Goal: Task Accomplishment & Management: Use online tool/utility

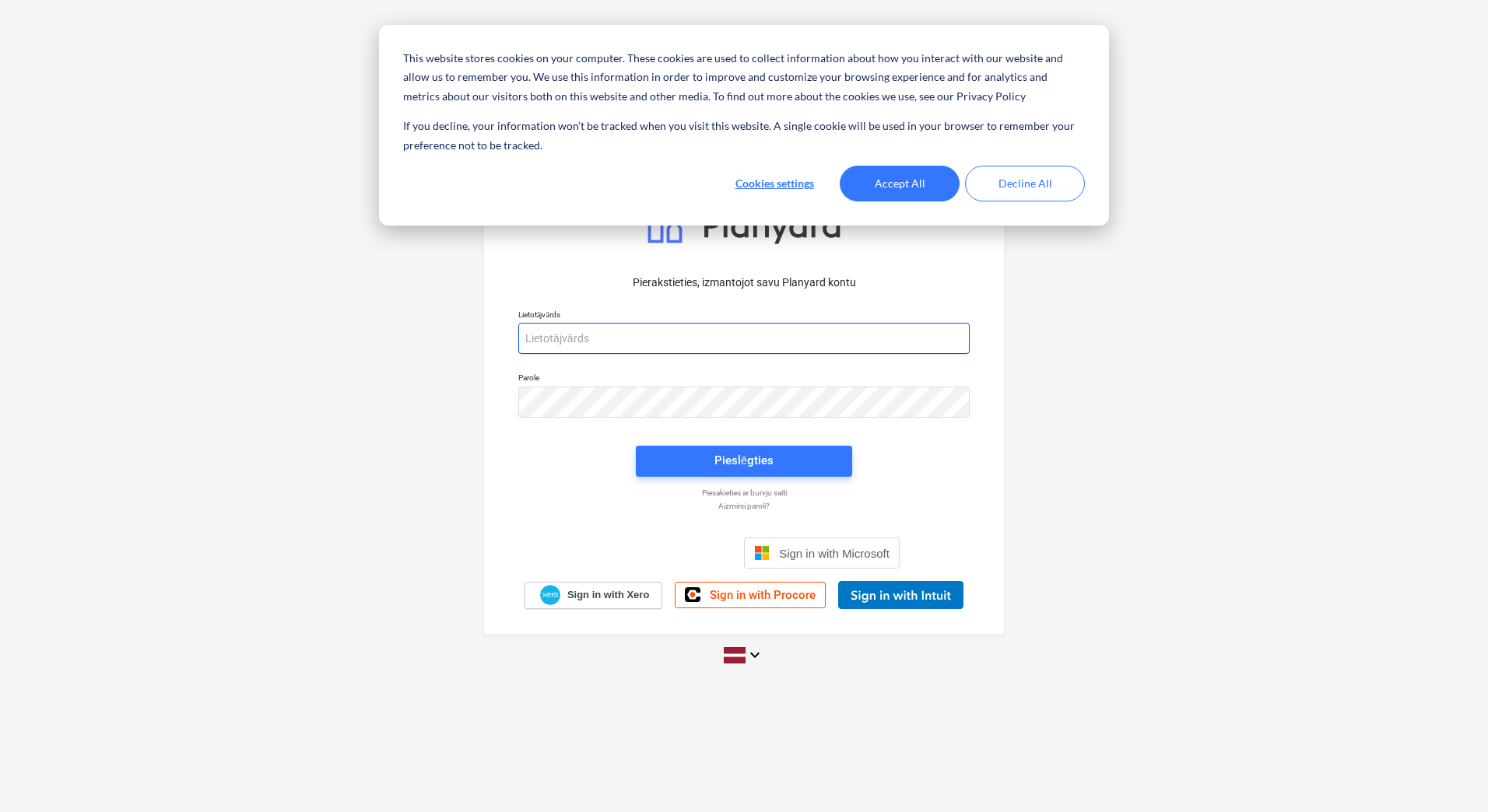
type input "[PERSON_NAME][EMAIL_ADDRESS][DOMAIN_NAME]"
click at [942, 169] on button "Accept All" at bounding box center [900, 184] width 120 height 36
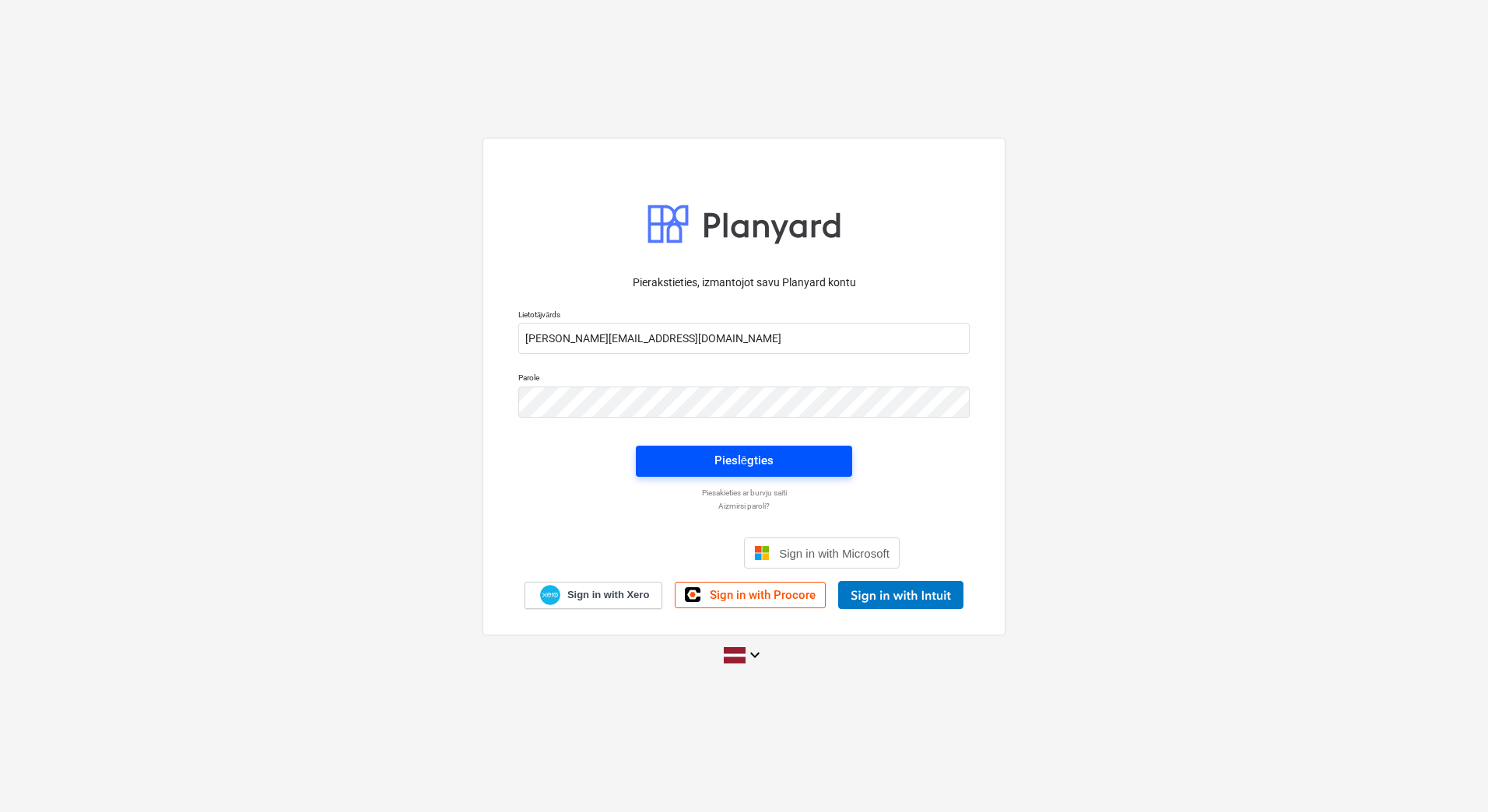
click at [712, 458] on span "Pieslēgties" at bounding box center [744, 460] width 179 height 20
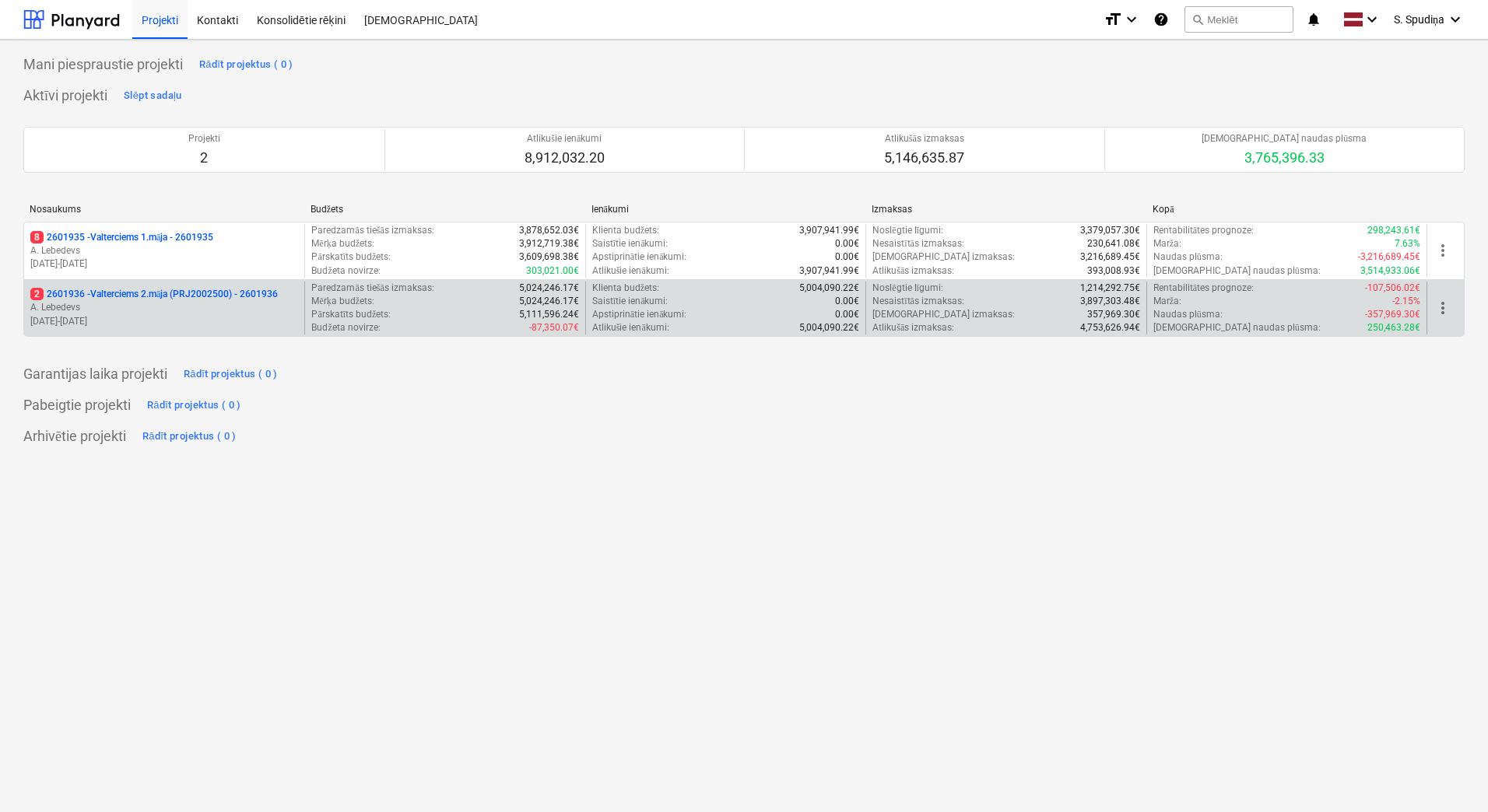
click at [232, 323] on p "[DATE] - [DATE]" at bounding box center [164, 322] width 268 height 13
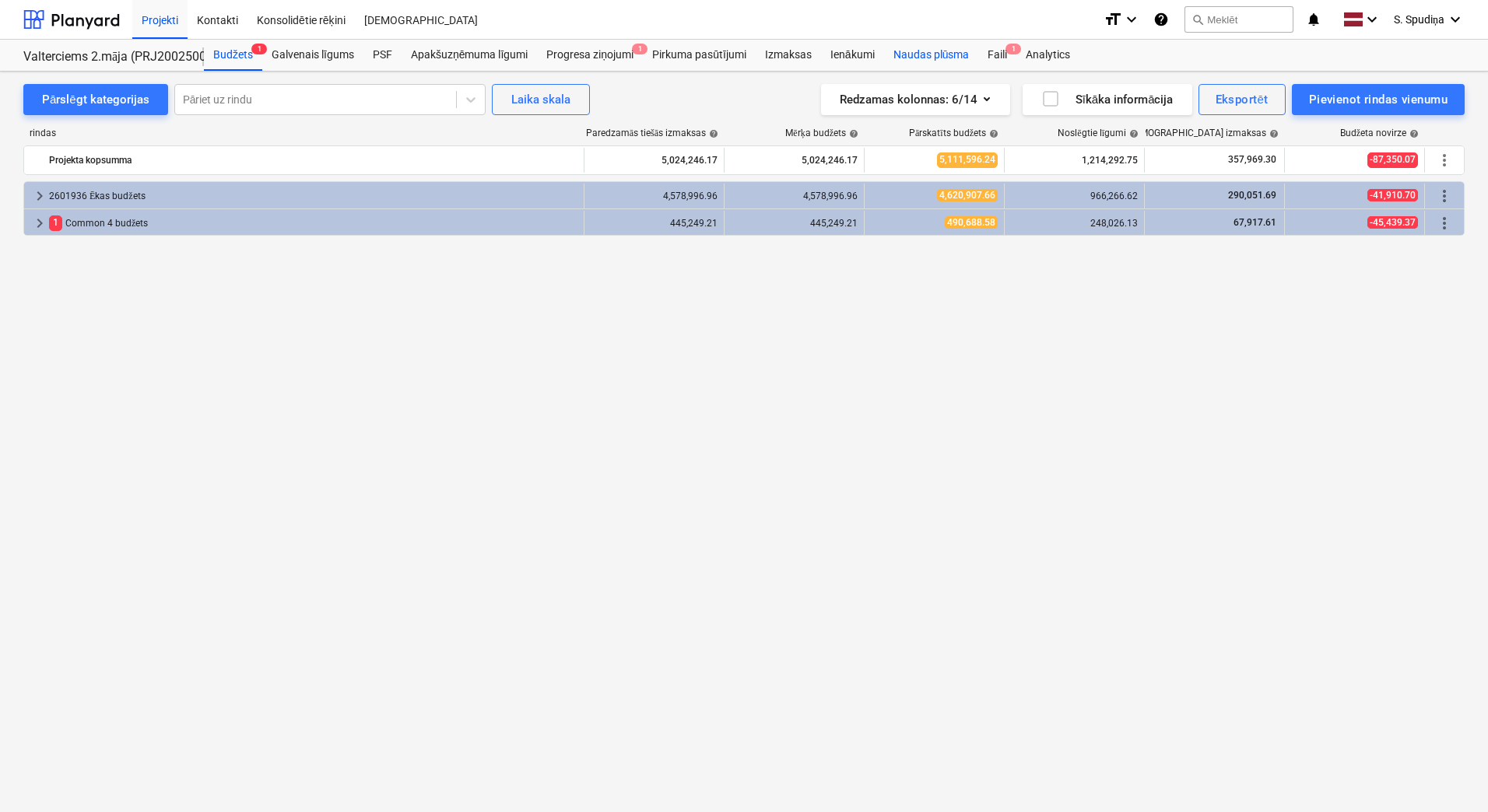
click at [977, 62] on div "Naudas plūsma" at bounding box center [932, 55] width 95 height 31
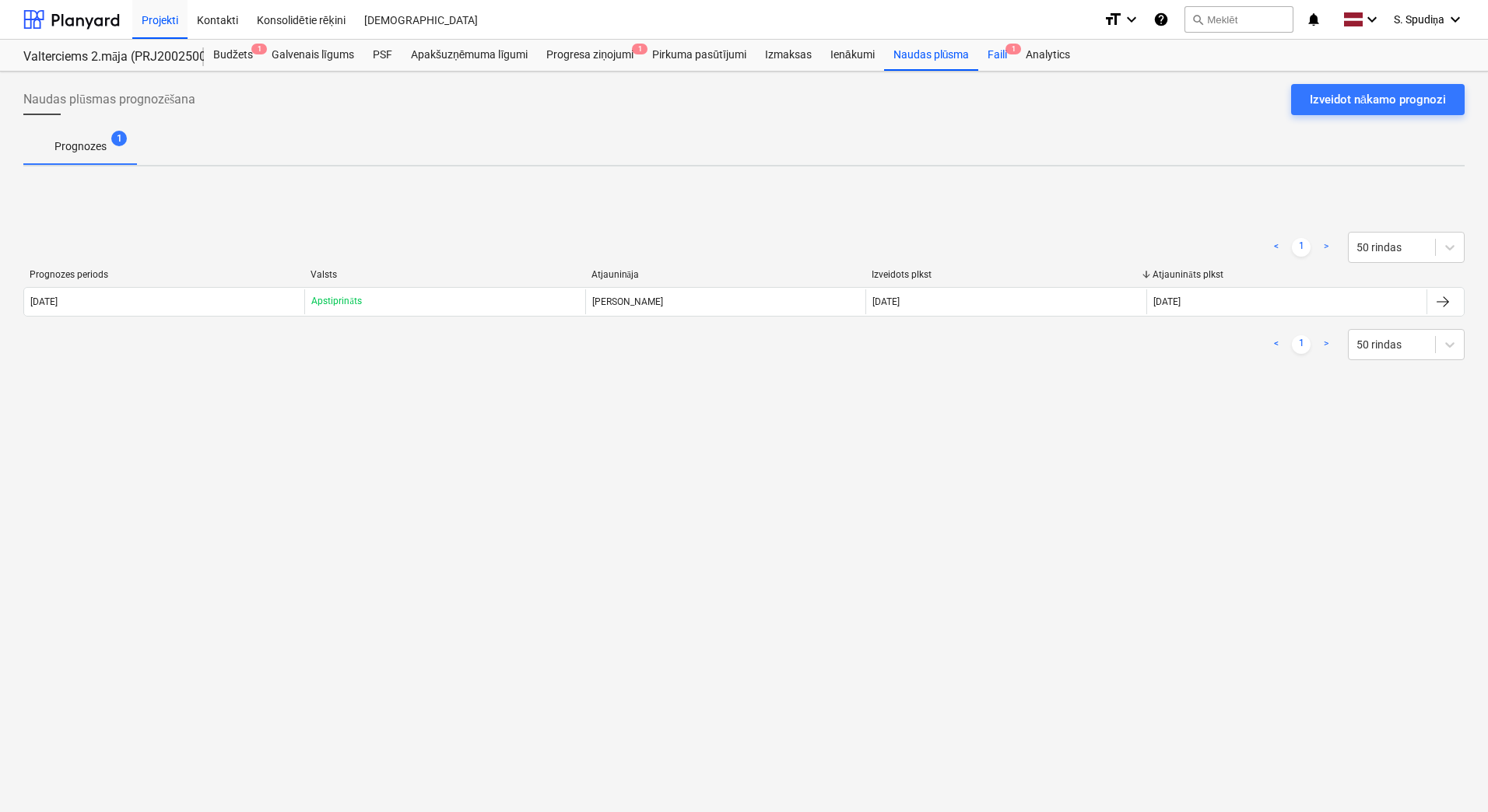
click at [993, 58] on div "Faili 1" at bounding box center [997, 55] width 38 height 31
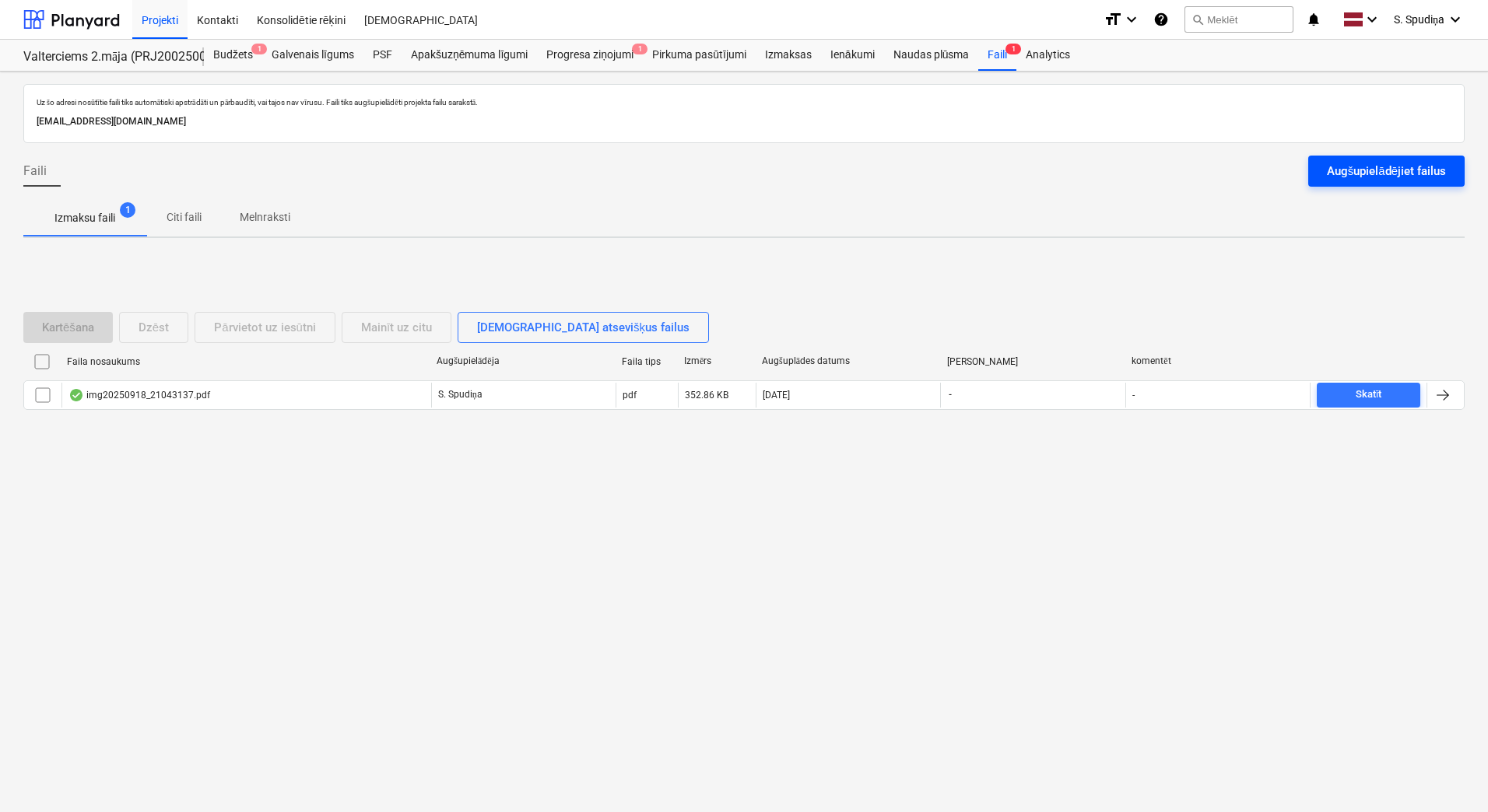
click at [1378, 167] on div "Augšupielādējiet failus" at bounding box center [1386, 171] width 119 height 20
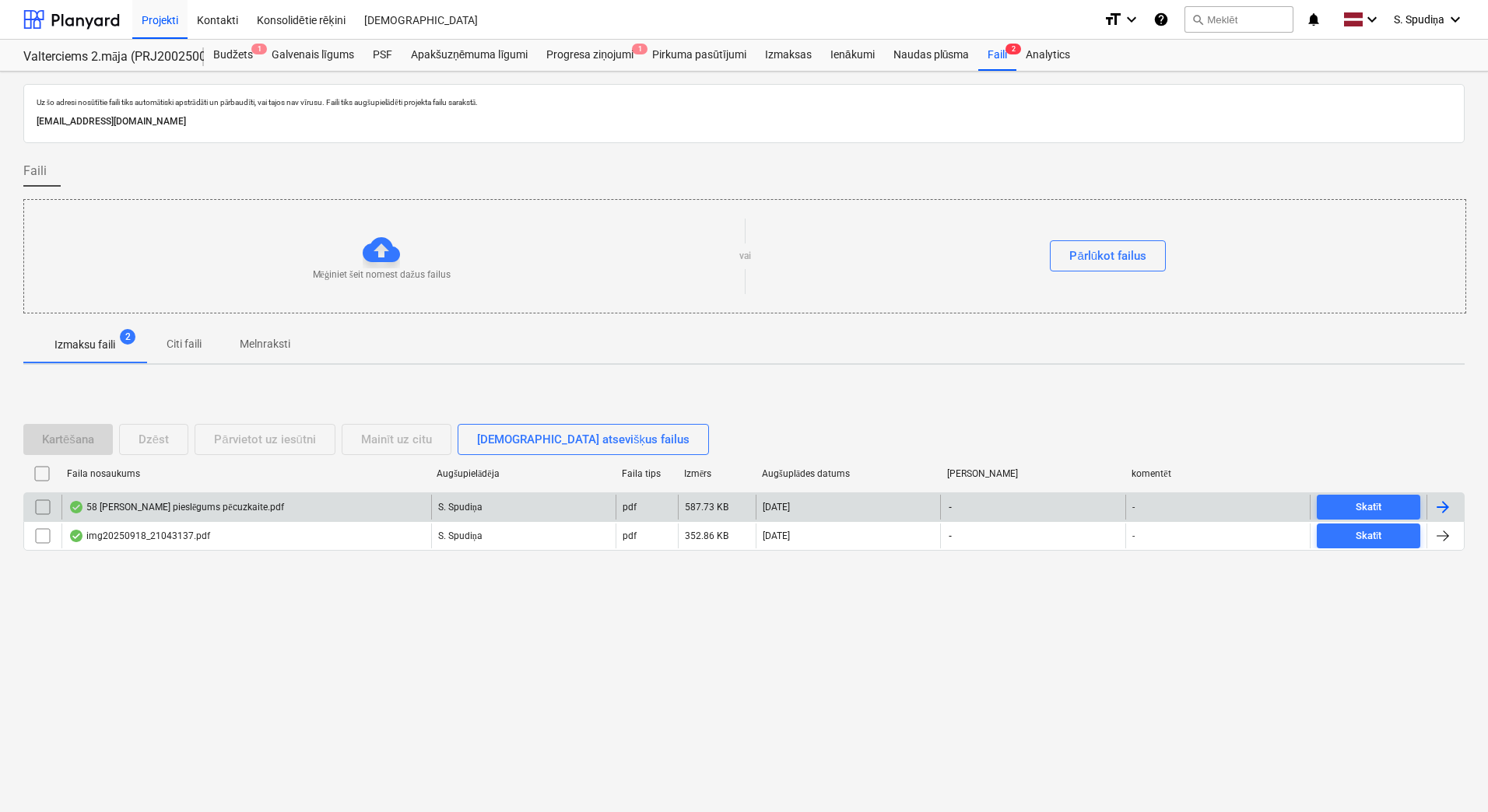
click at [228, 502] on div "58 [PERSON_NAME] pieslēgums pēcuzkaite.pdf" at bounding box center [176, 507] width 215 height 12
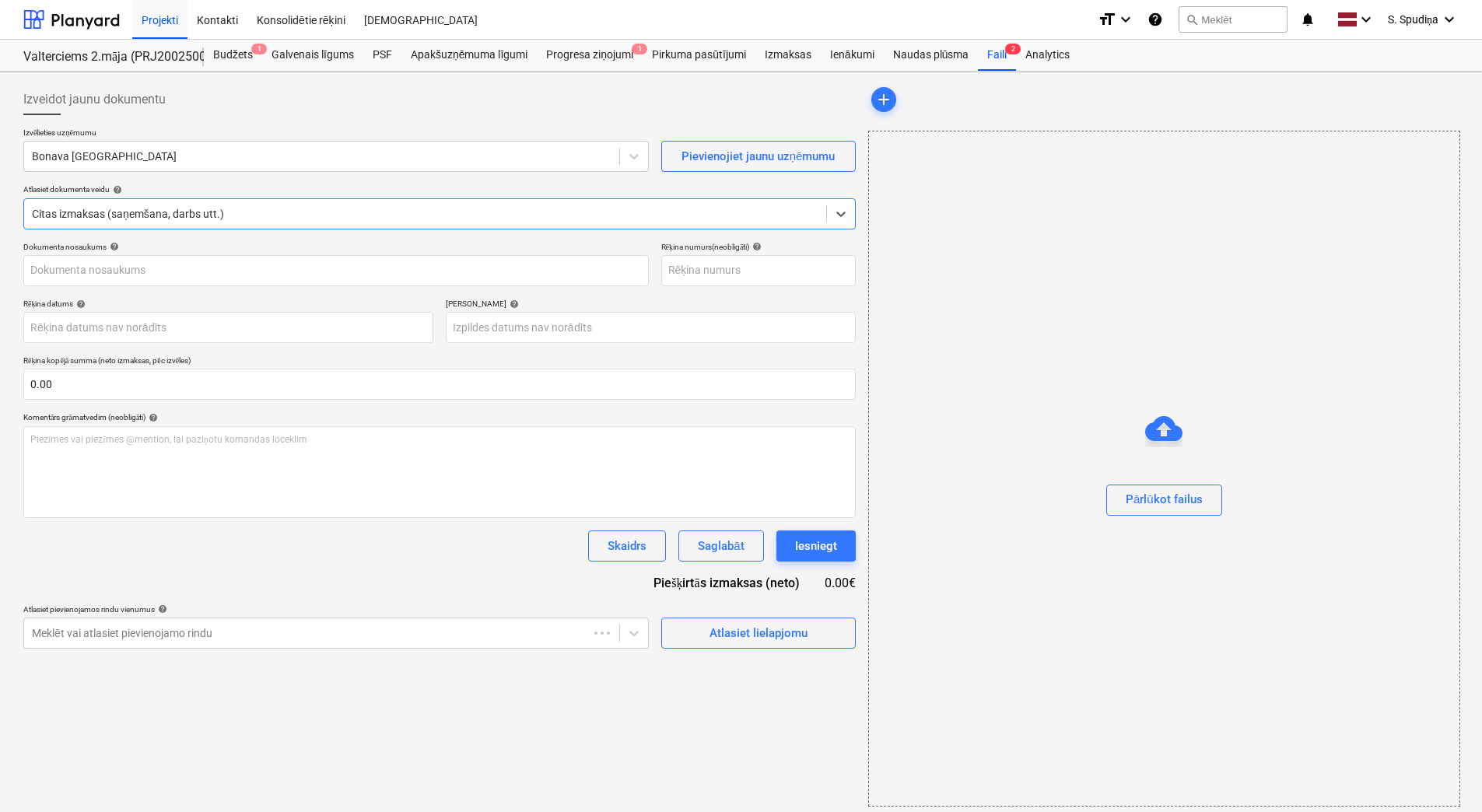
type input "40103569548"
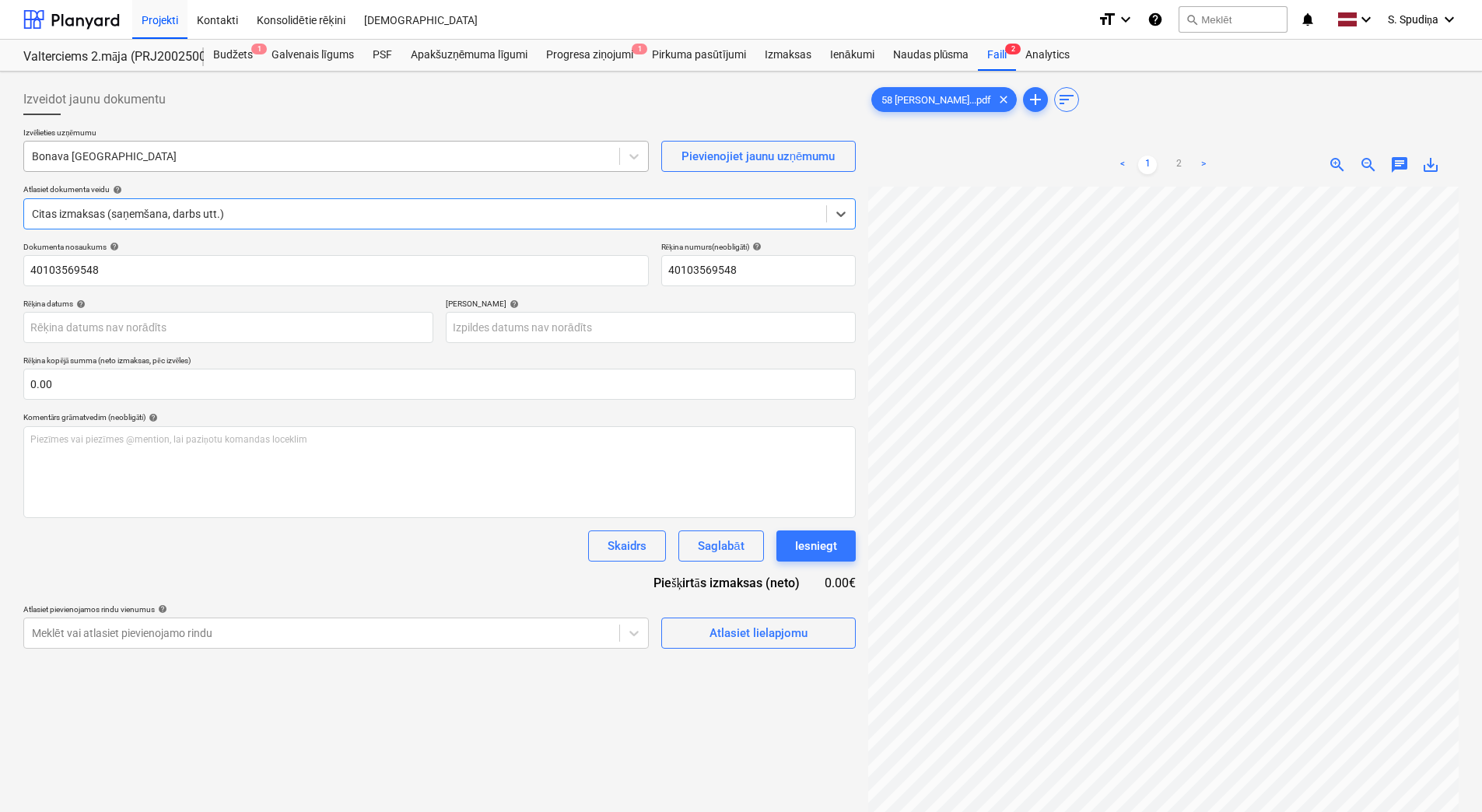
click at [373, 160] on div at bounding box center [322, 157] width 580 height 15
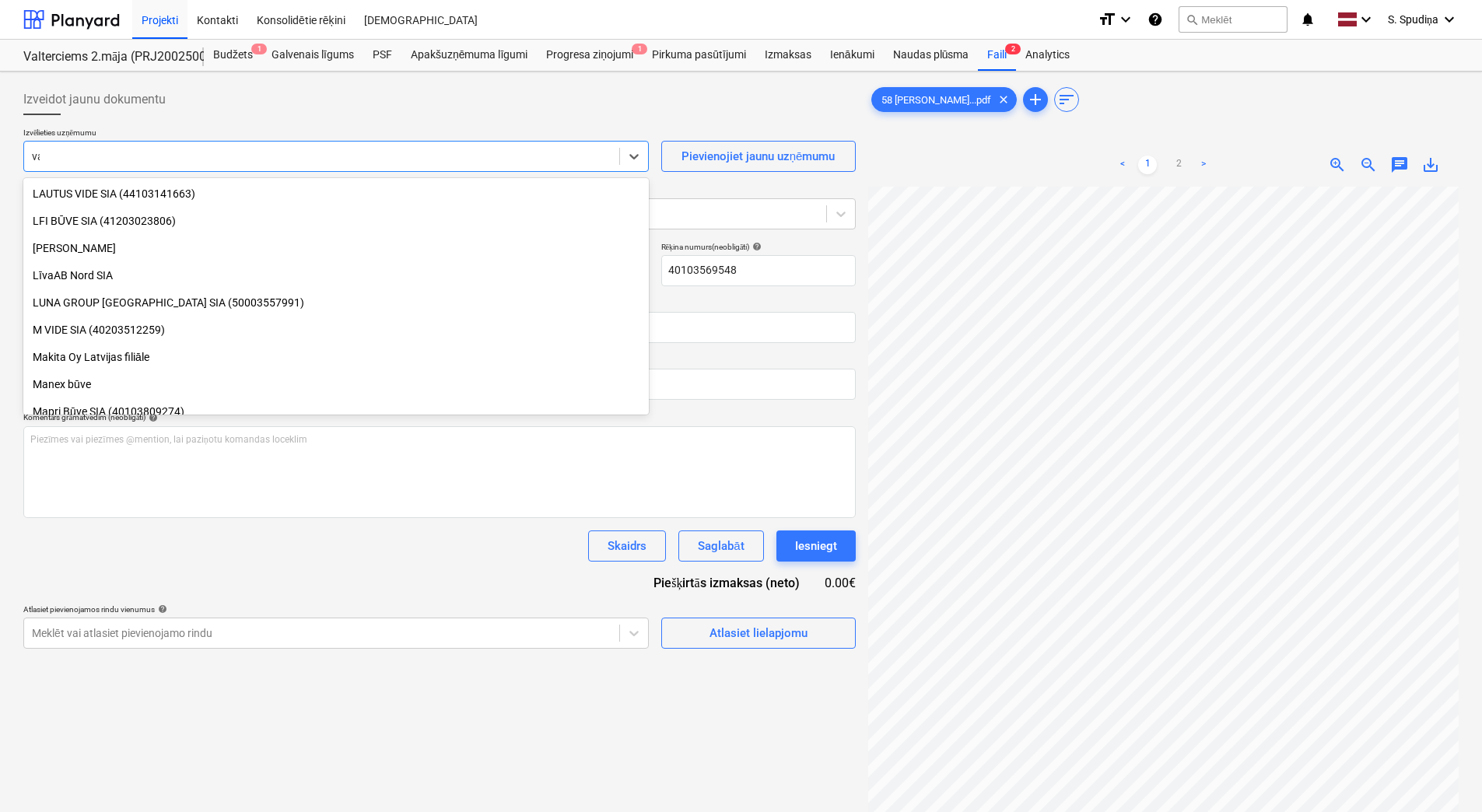
scroll to position [556, 0]
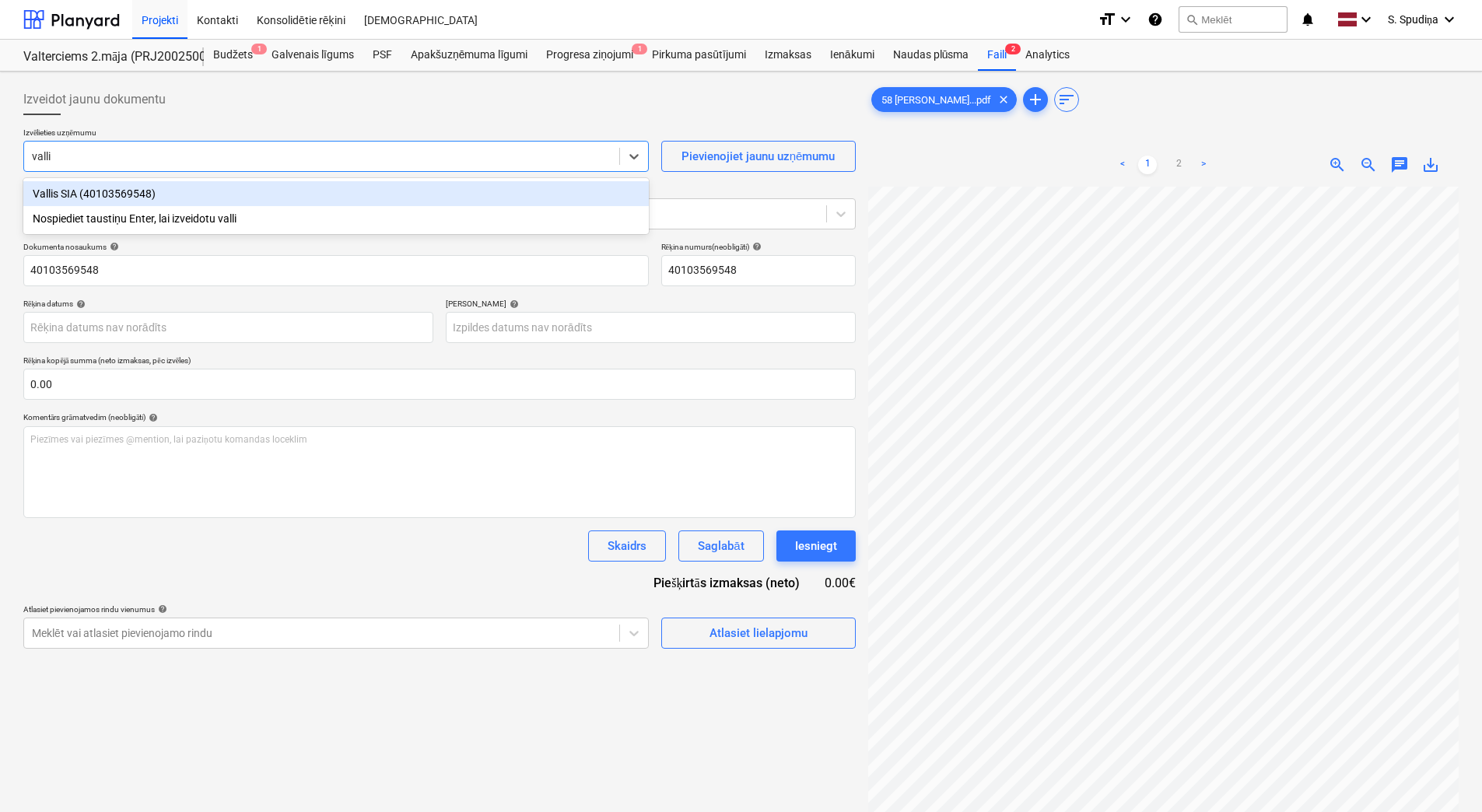
type input "vallis"
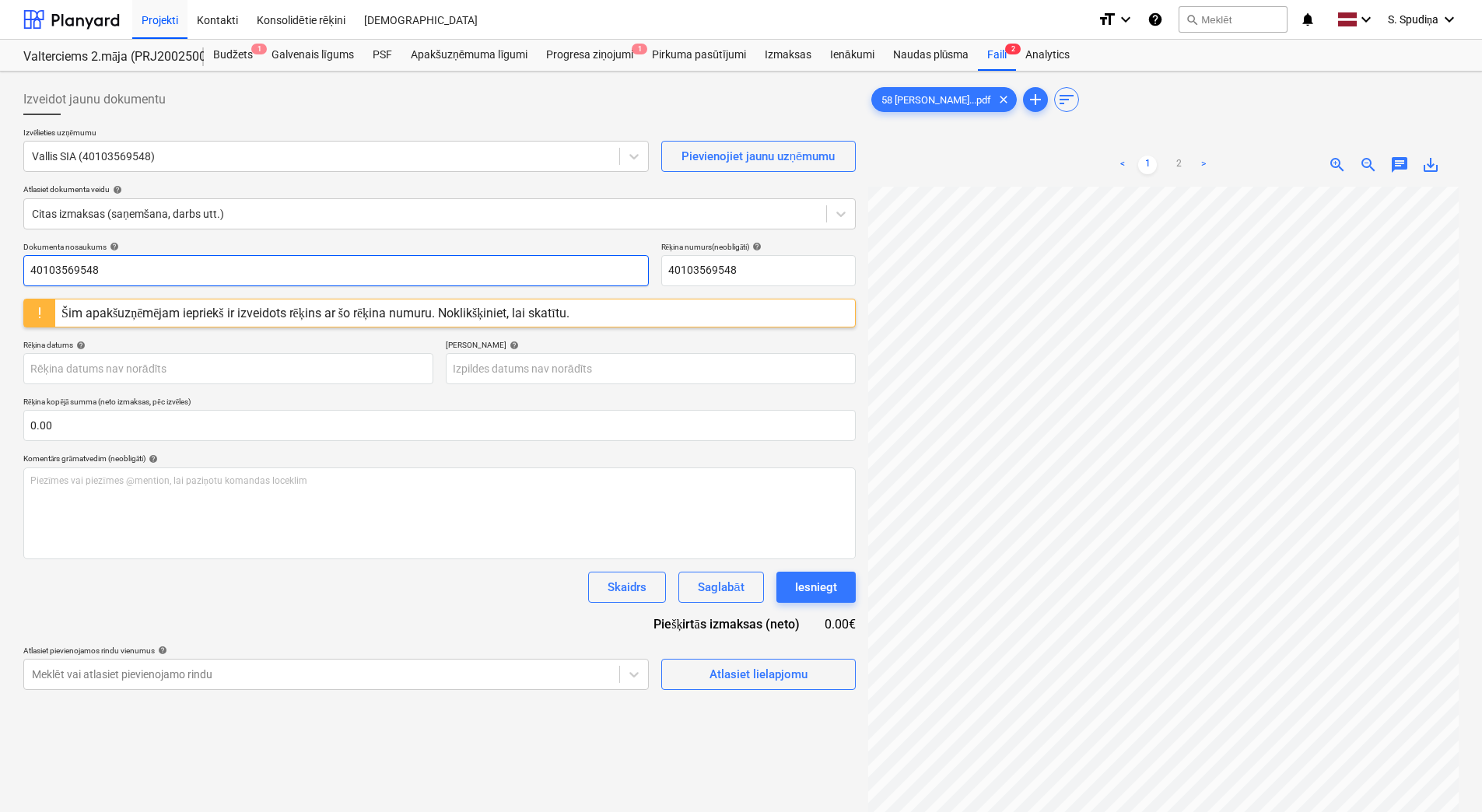
drag, startPoint x: -3, startPoint y: 279, endPoint x: -3, endPoint y: 290, distance: 11.0
click at [0, 290] on html "This website stores cookies on your computer. These cookies are used to collect…" at bounding box center [741, 406] width 1482 height 812
click at [0, 286] on html "This website stores cookies on your computer. These cookies are used to collect…" at bounding box center [741, 406] width 1482 height 812
type input "58/2025"
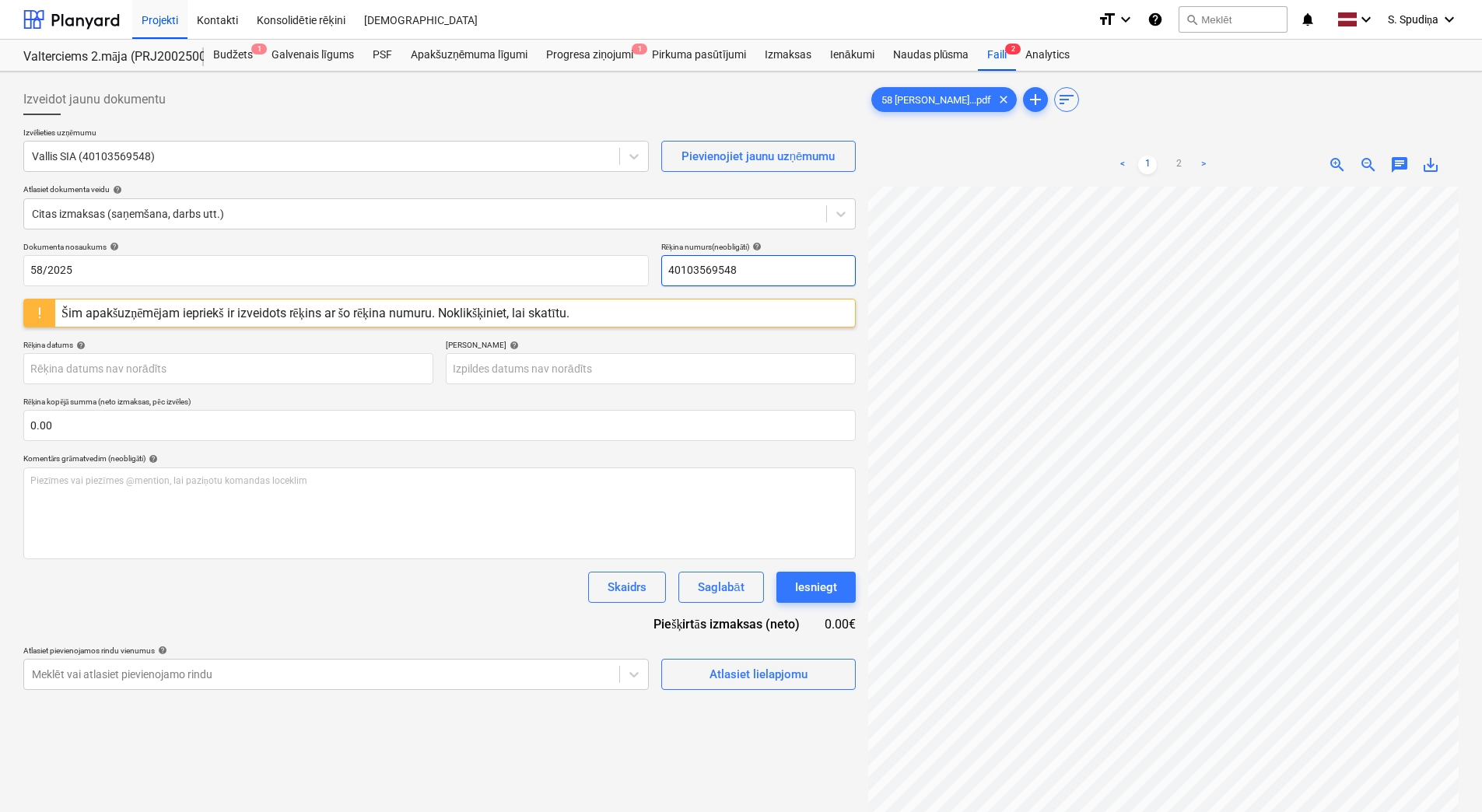
drag, startPoint x: 776, startPoint y: 274, endPoint x: 448, endPoint y: 286, distance: 328.2
click at [467, 296] on div "Dokumenta nosaukums help 58/2025 Rēķina numurs (neobligāti) help 40103569548 Ši…" at bounding box center [439, 466] width 832 height 448
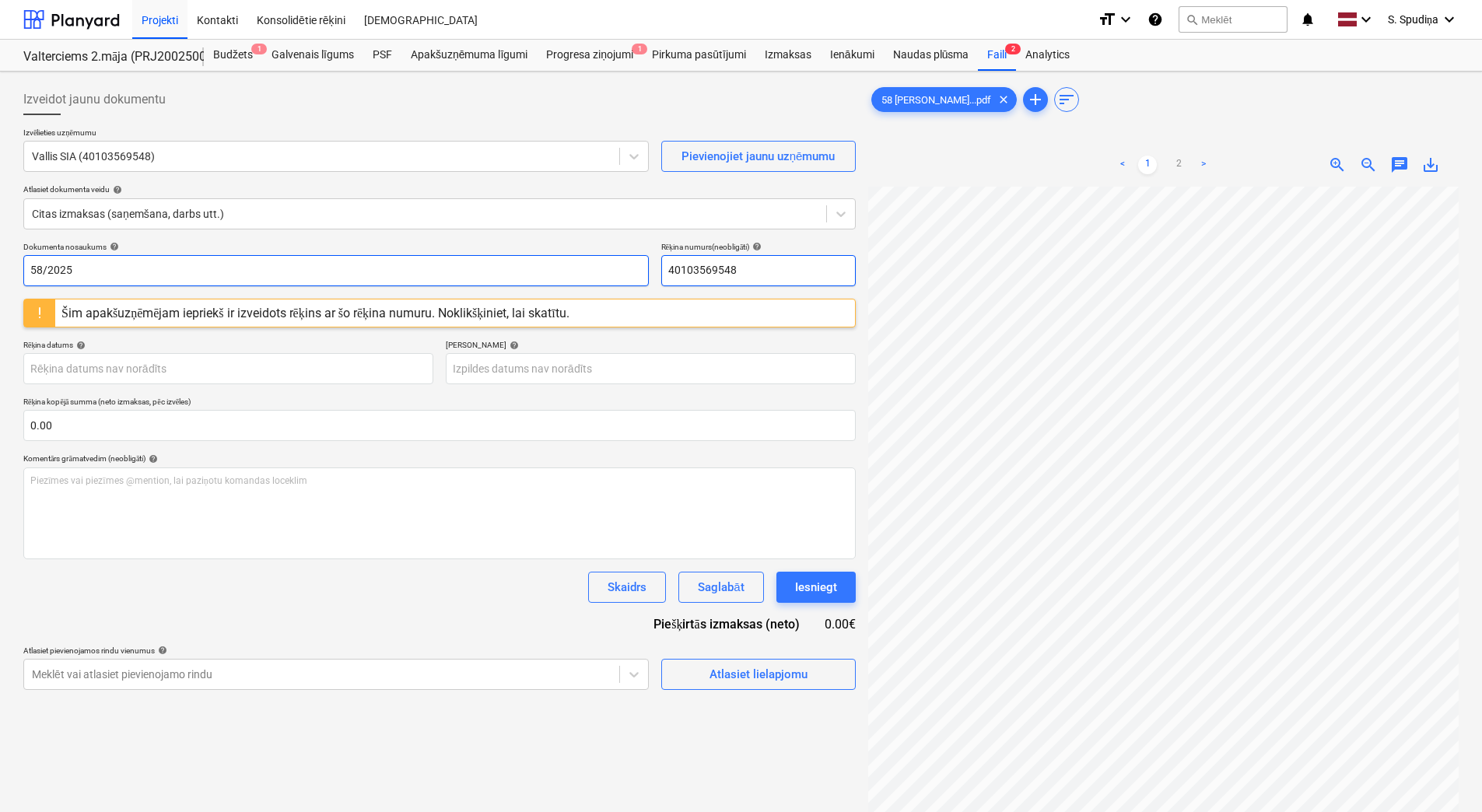
paste input "58/2025"
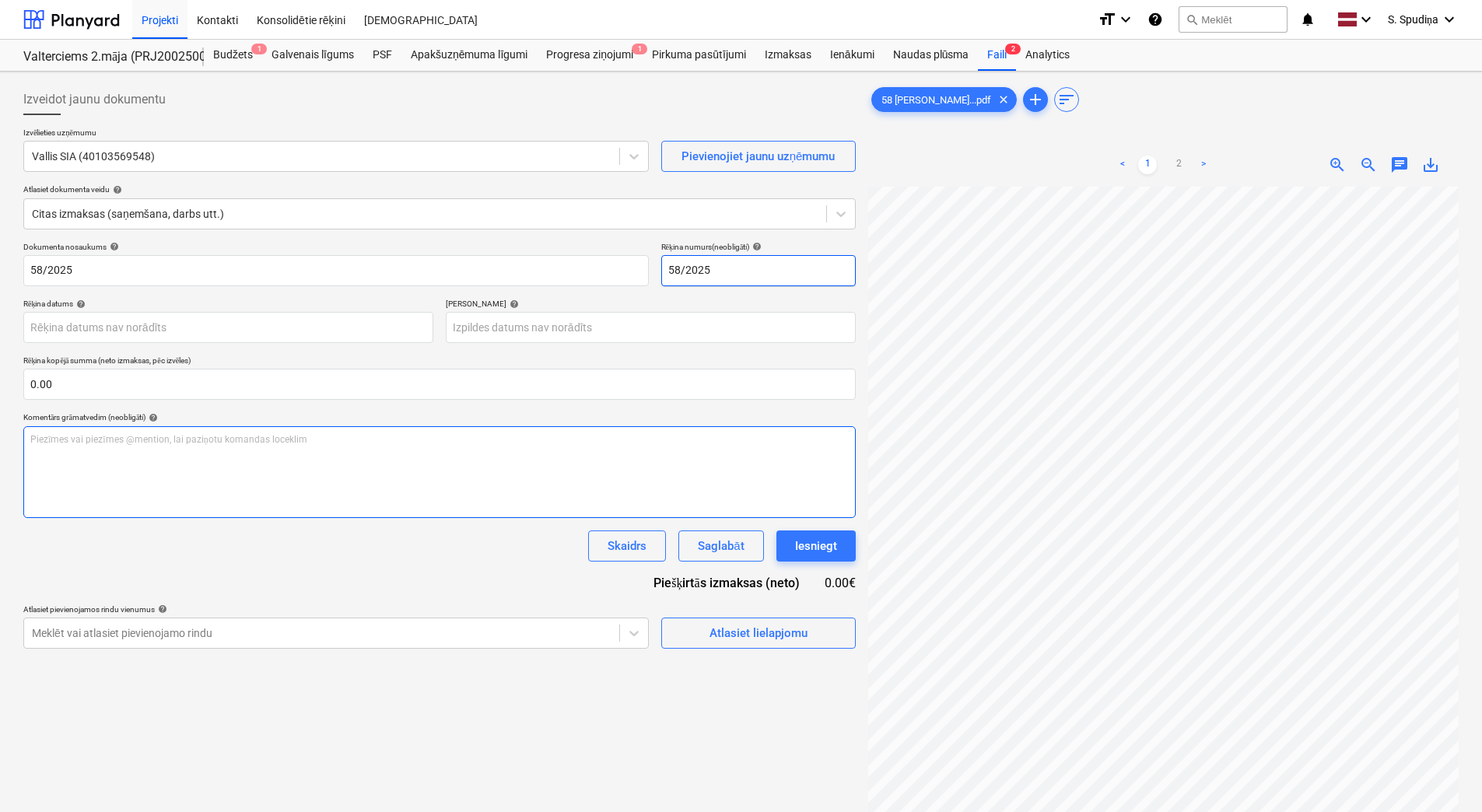
type input "58/2025"
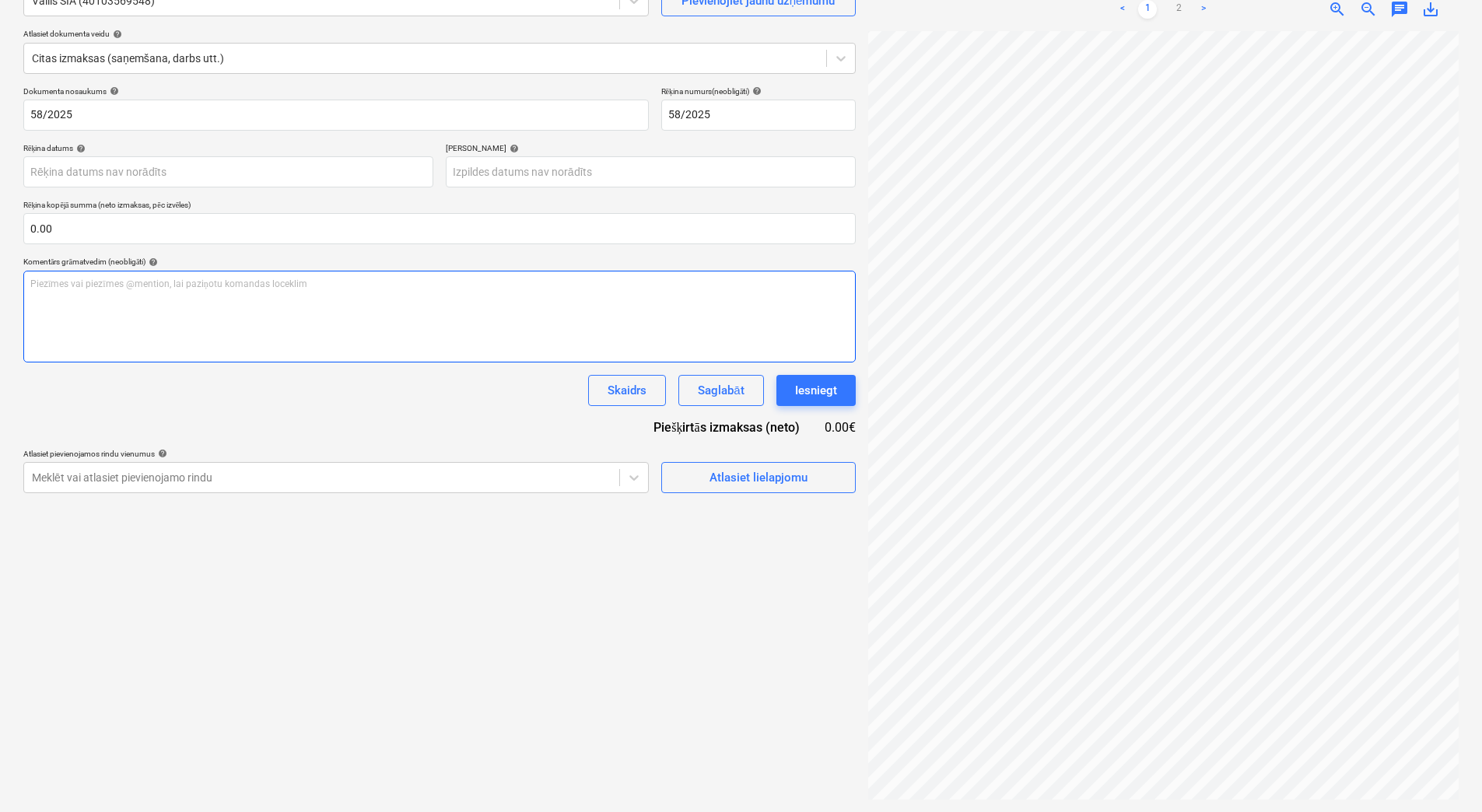
scroll to position [275, 119]
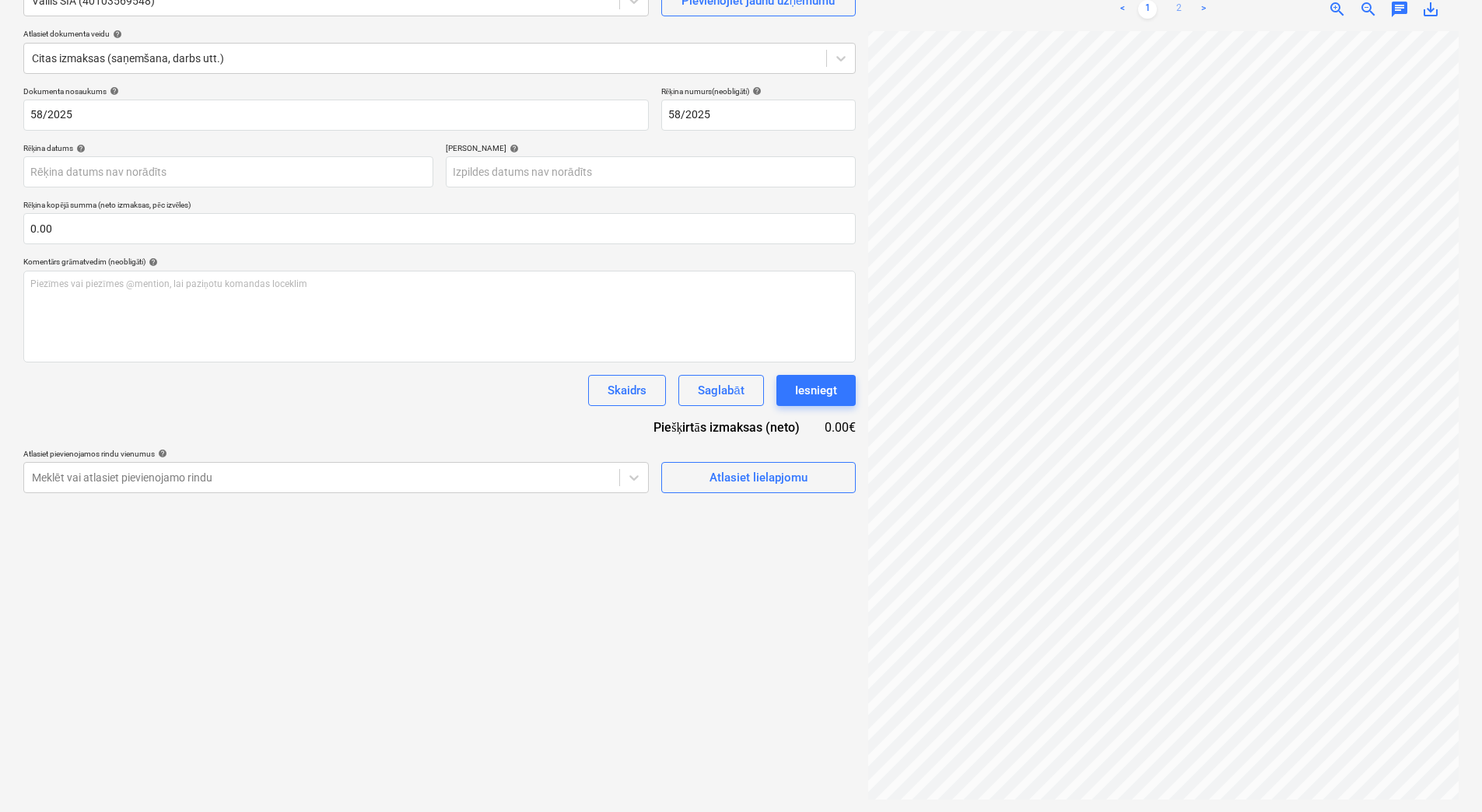
click at [1179, 6] on link "2" at bounding box center [1179, 9] width 19 height 19
click at [1372, 9] on span "zoom_out" at bounding box center [1369, 9] width 19 height 19
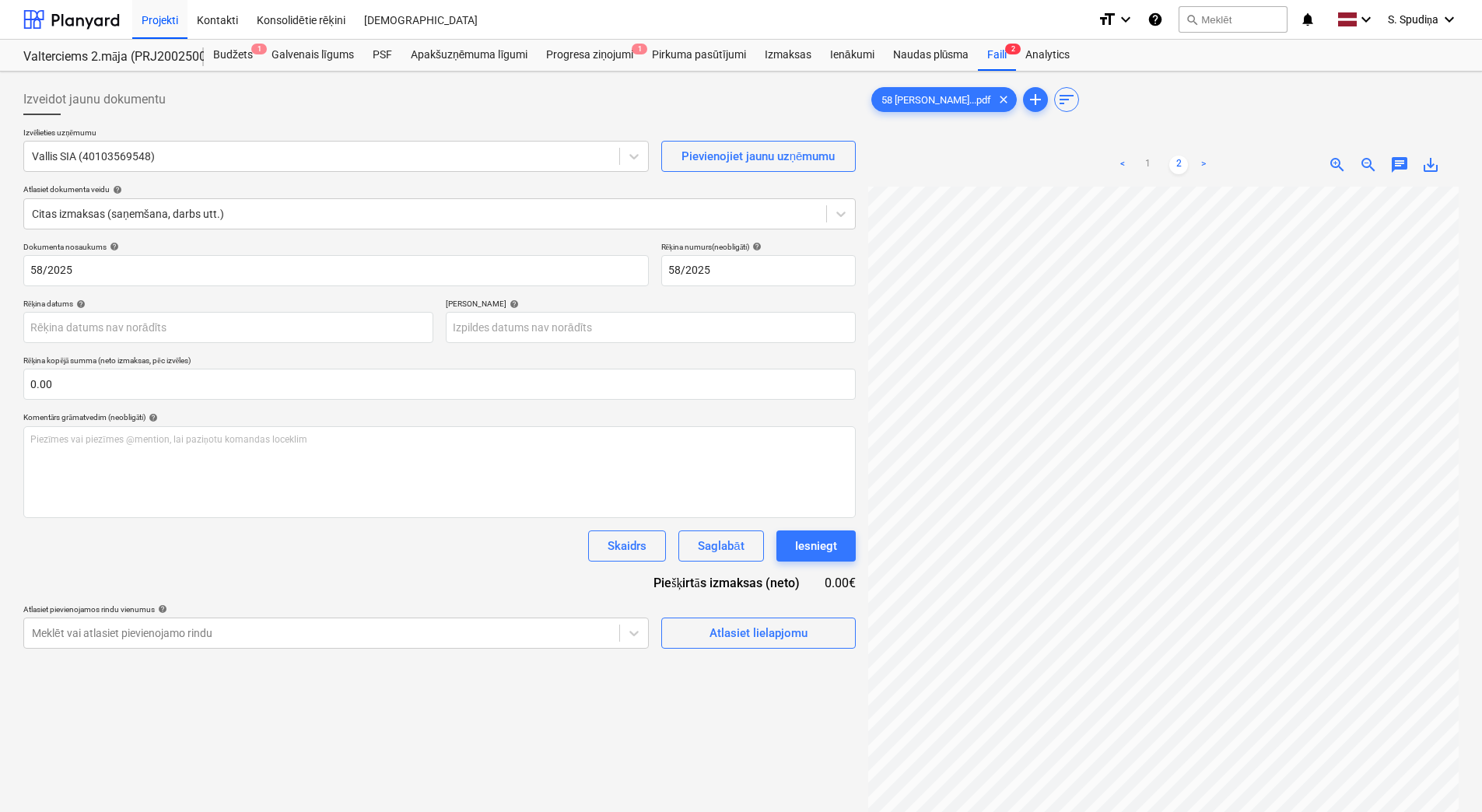
scroll to position [0, 209]
click at [1132, 168] on link "<" at bounding box center [1123, 165] width 19 height 19
click at [87, 327] on body "This website stores cookies on your computer. These cookies are used to collect…" at bounding box center [741, 406] width 1482 height 812
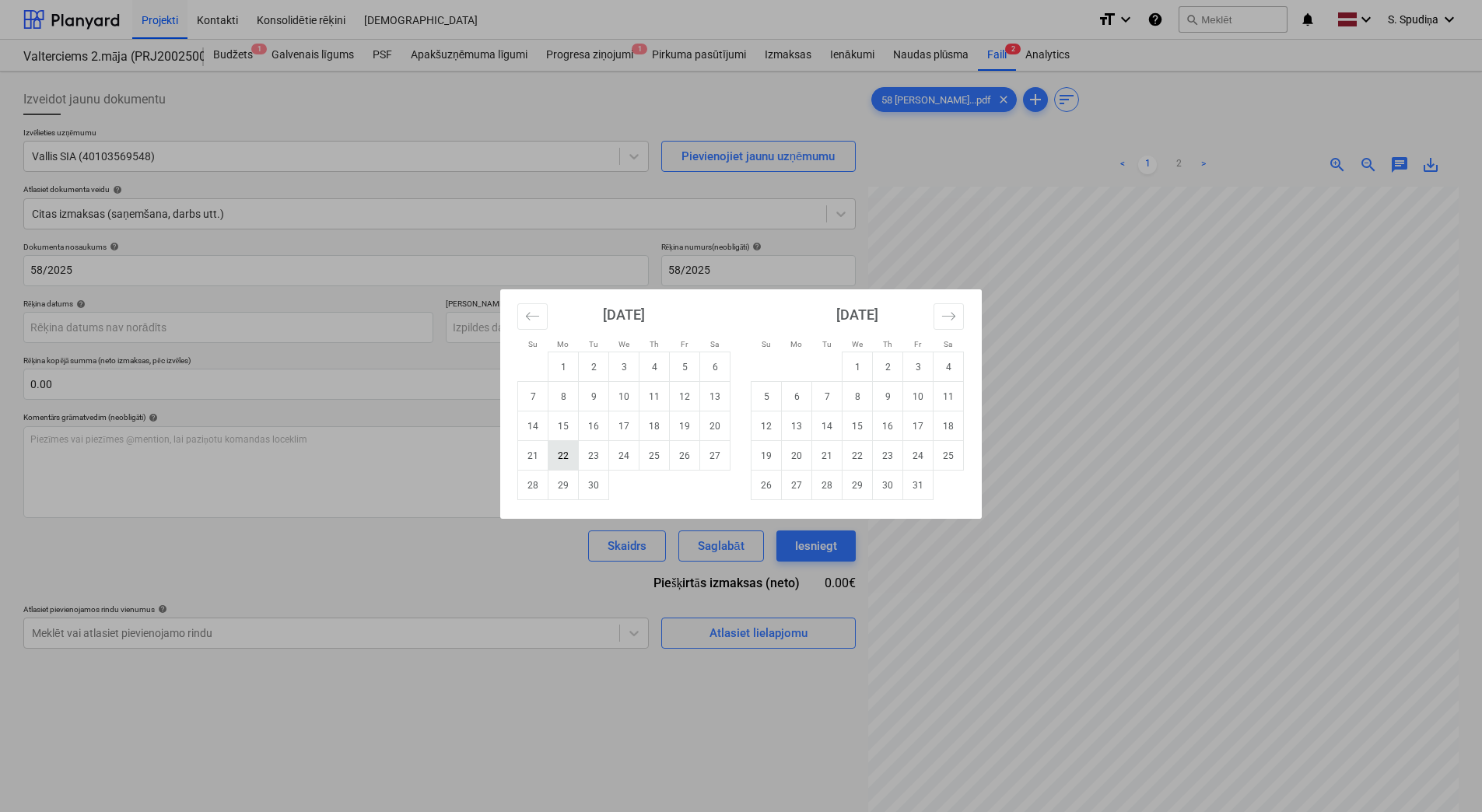
click at [570, 455] on td "22" at bounding box center [564, 455] width 30 height 29
type input "[DATE]"
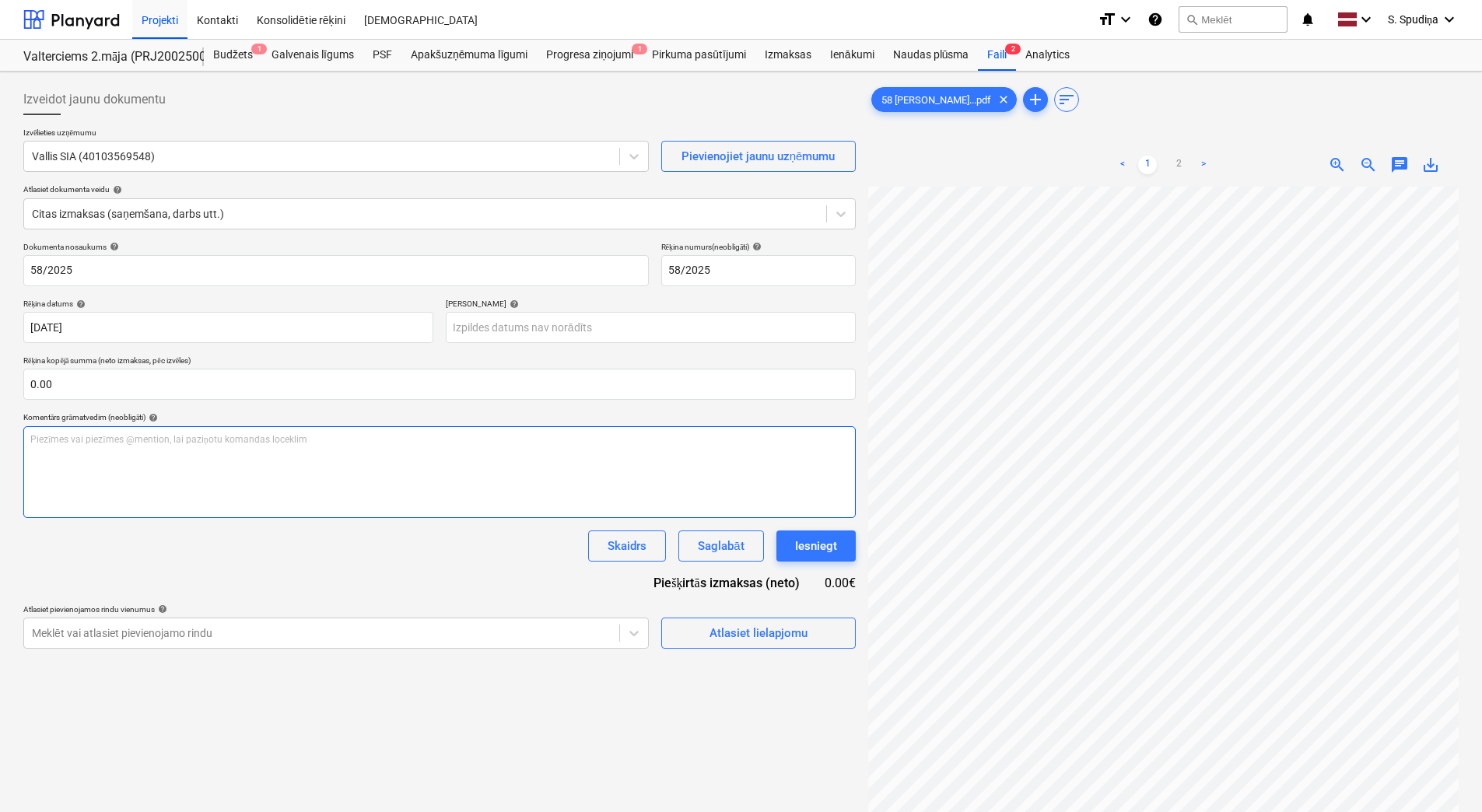
scroll to position [84, 188]
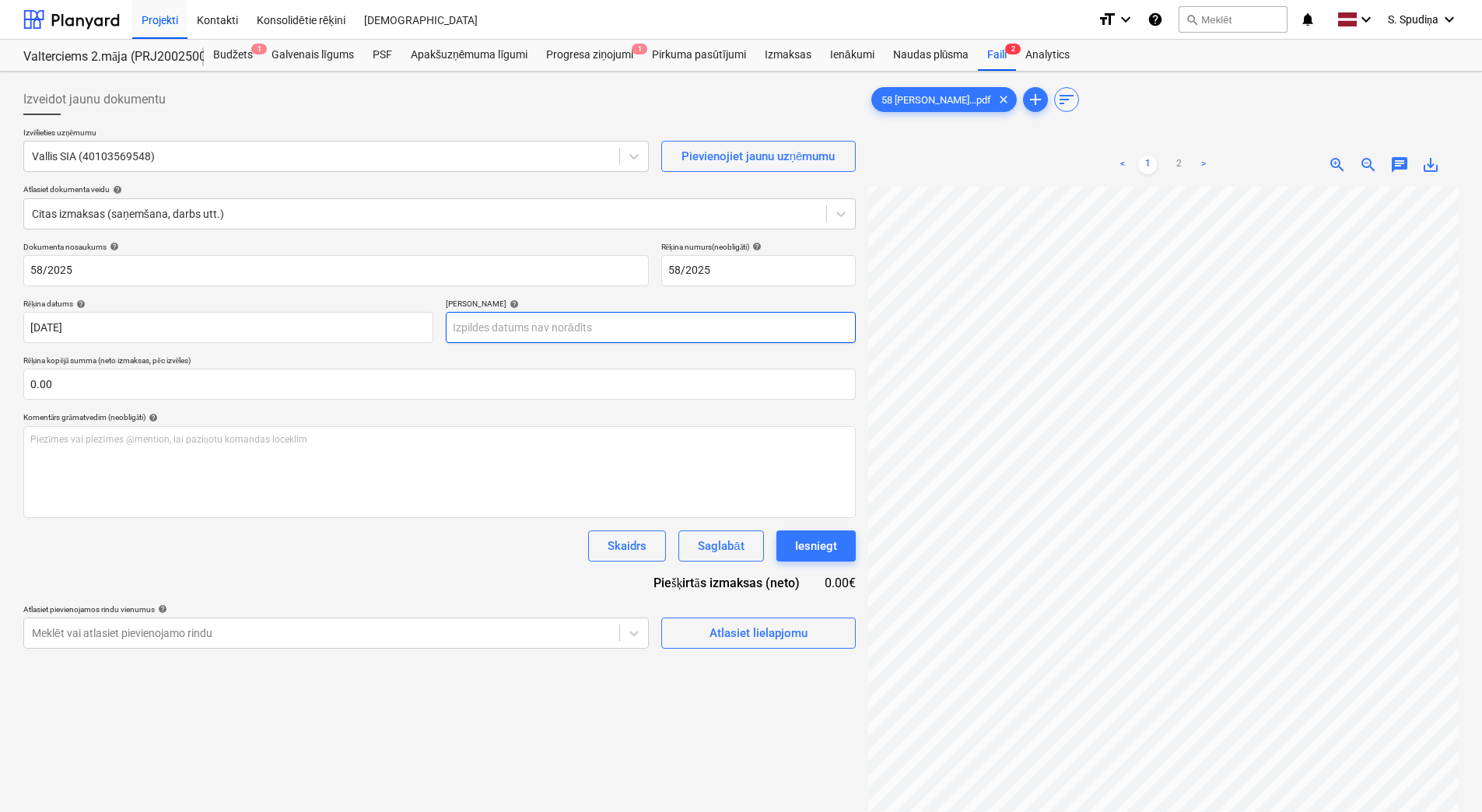
click at [497, 327] on body "This website stores cookies on your computer. These cookies are used to collect…" at bounding box center [741, 406] width 1482 height 812
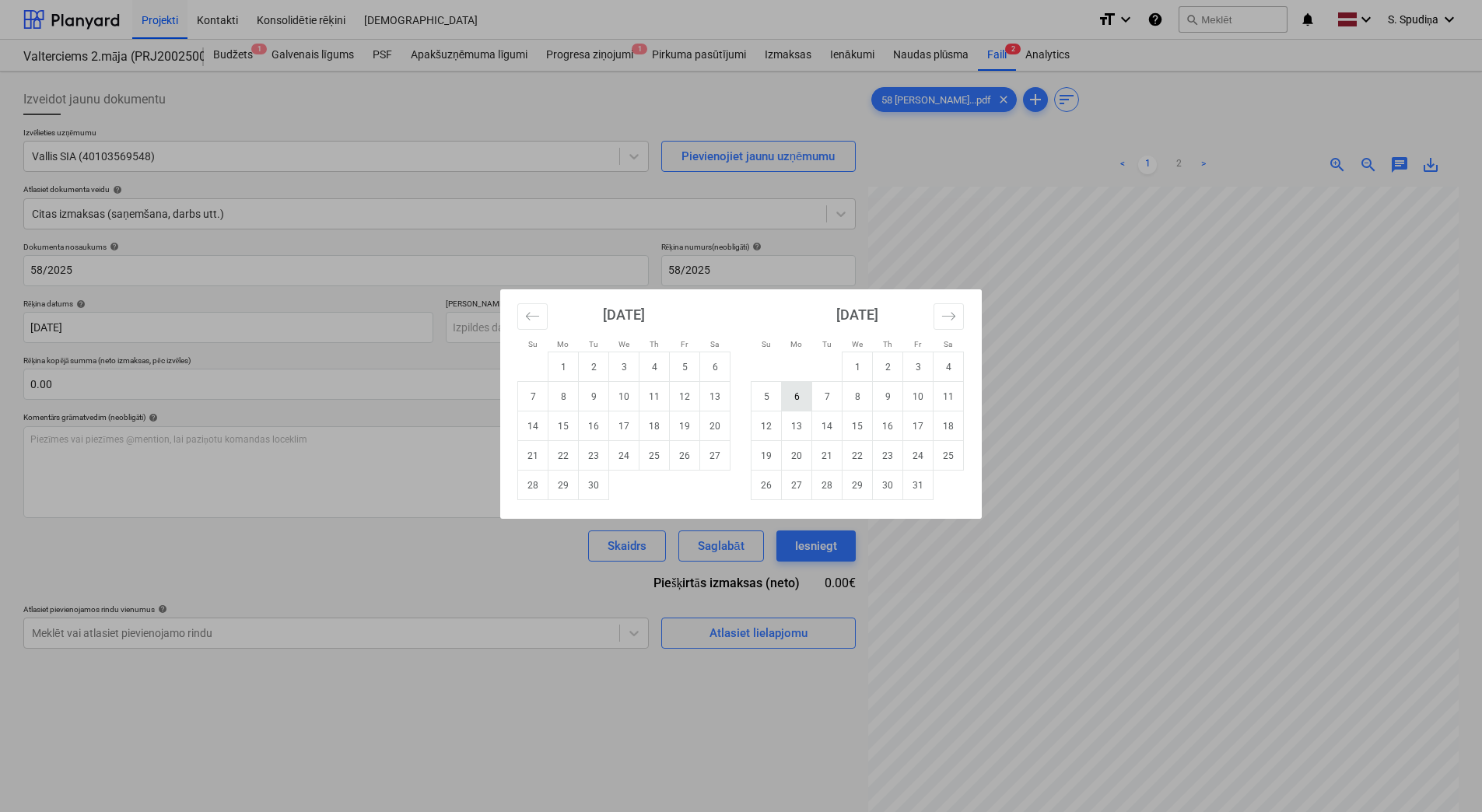
click at [793, 398] on td "6" at bounding box center [797, 397] width 30 height 29
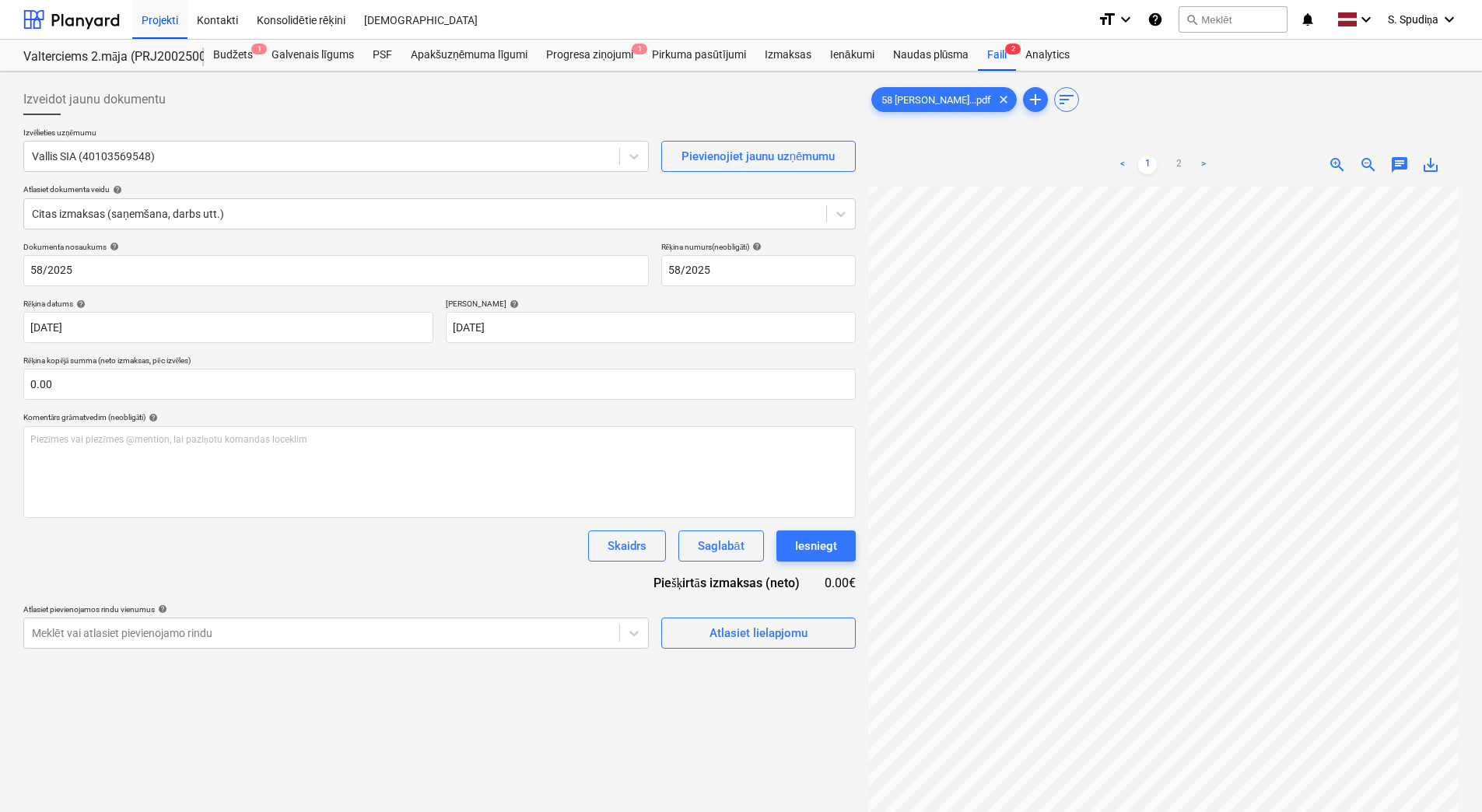
type input "[DATE]"
click at [777, 624] on div "Atlasiet lielapjomu" at bounding box center [758, 633] width 98 height 20
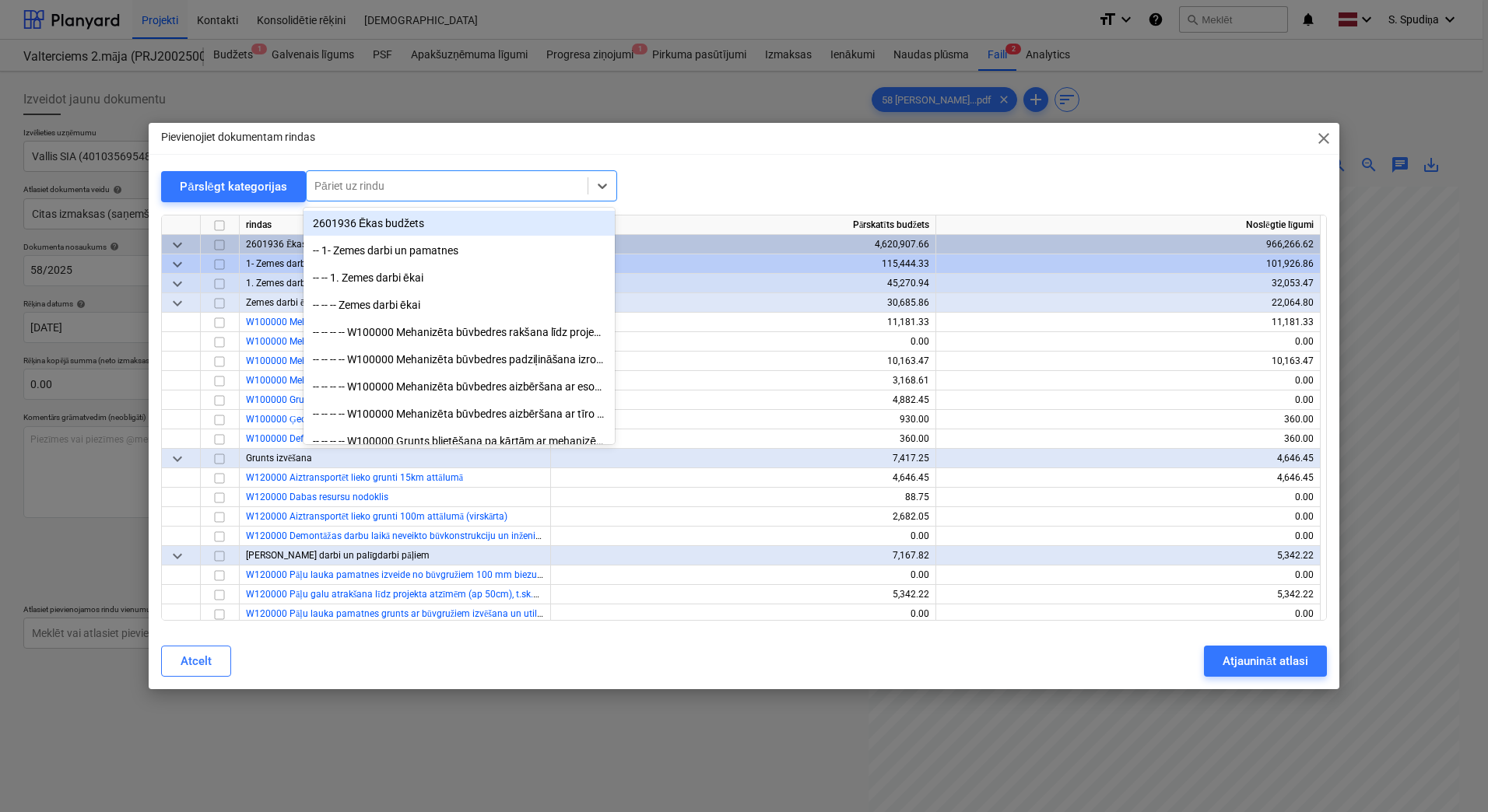
click at [419, 191] on div at bounding box center [447, 186] width 266 height 15
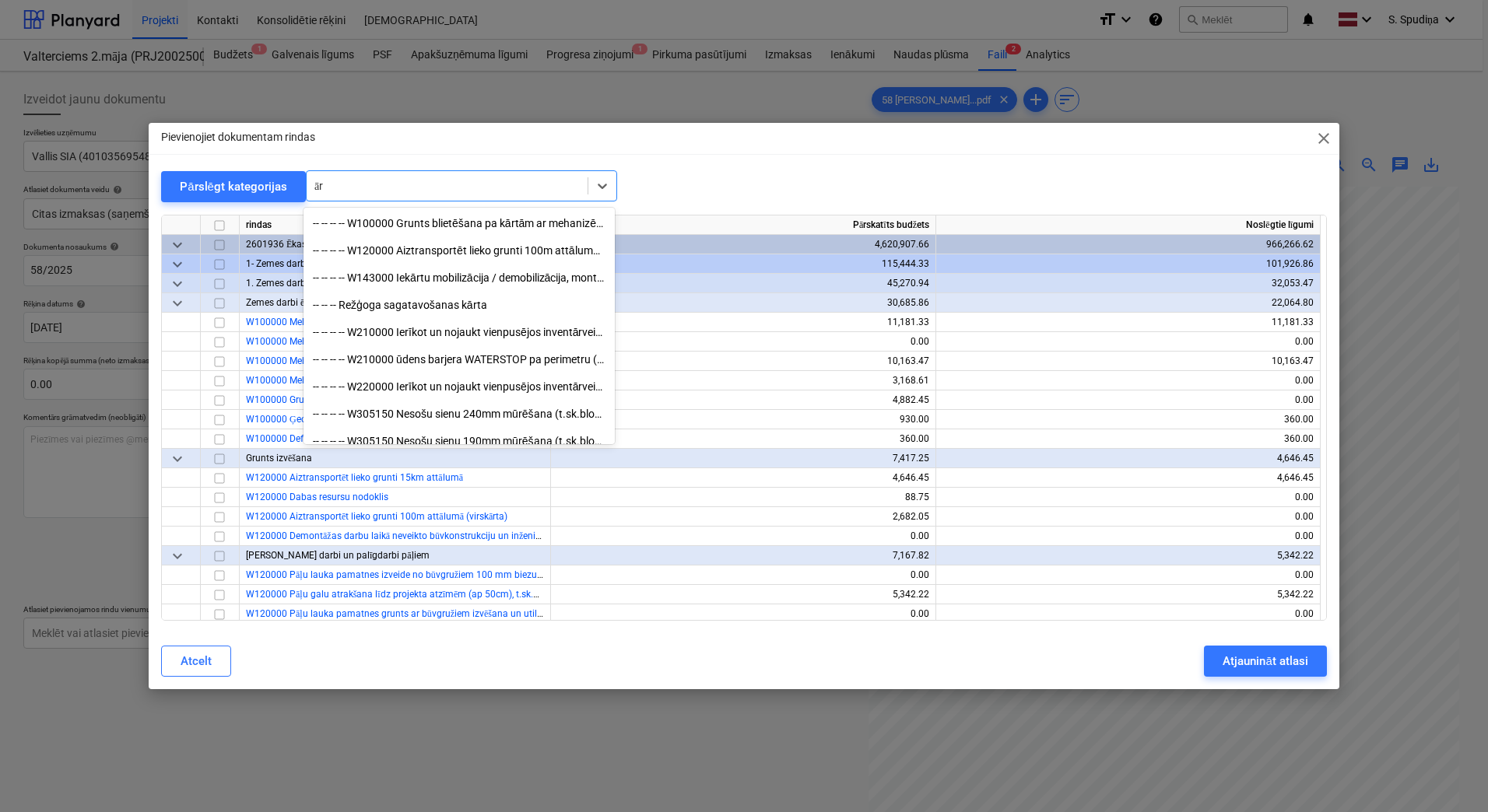
type input "ā"
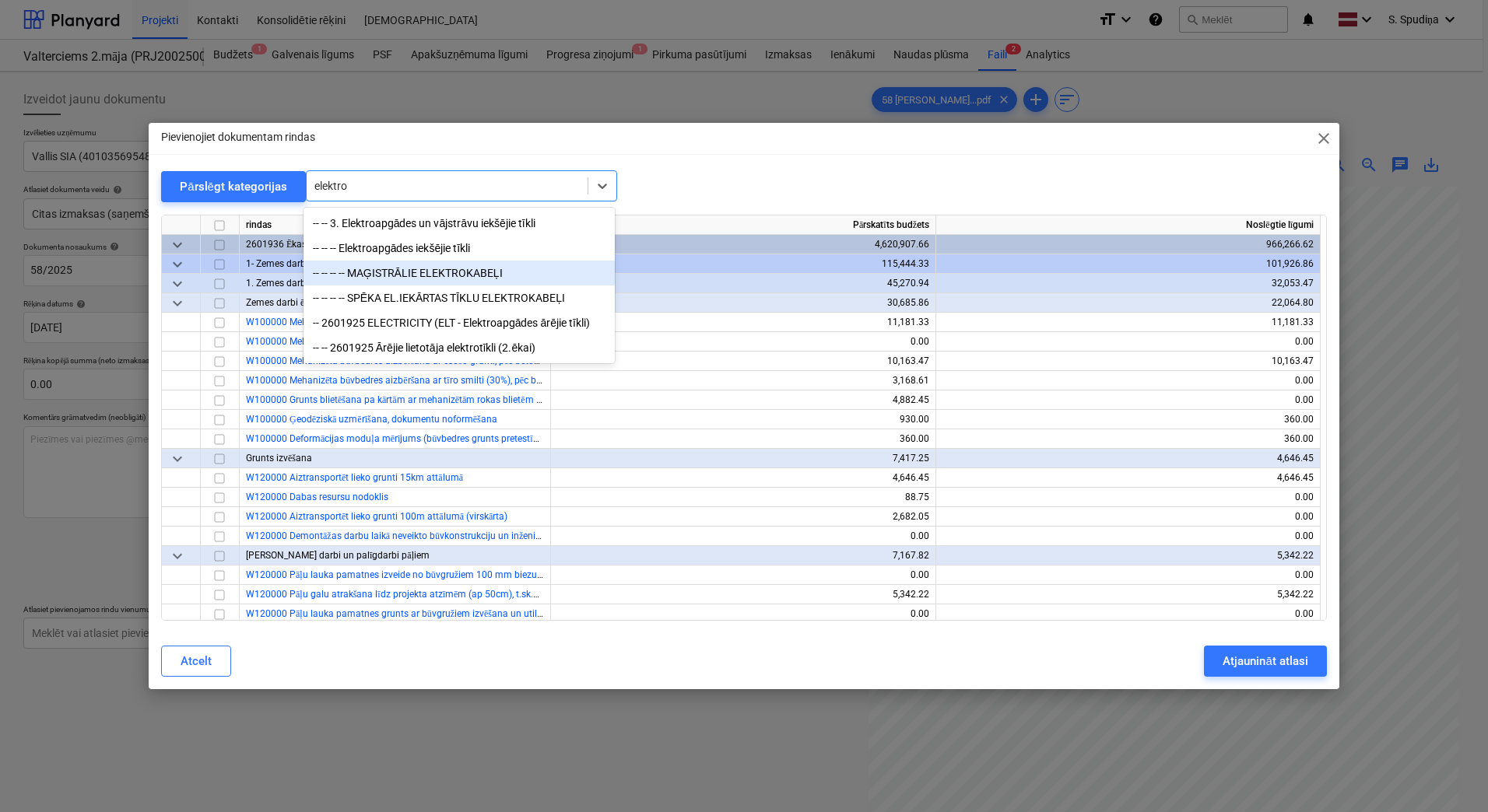
type input "elektro"
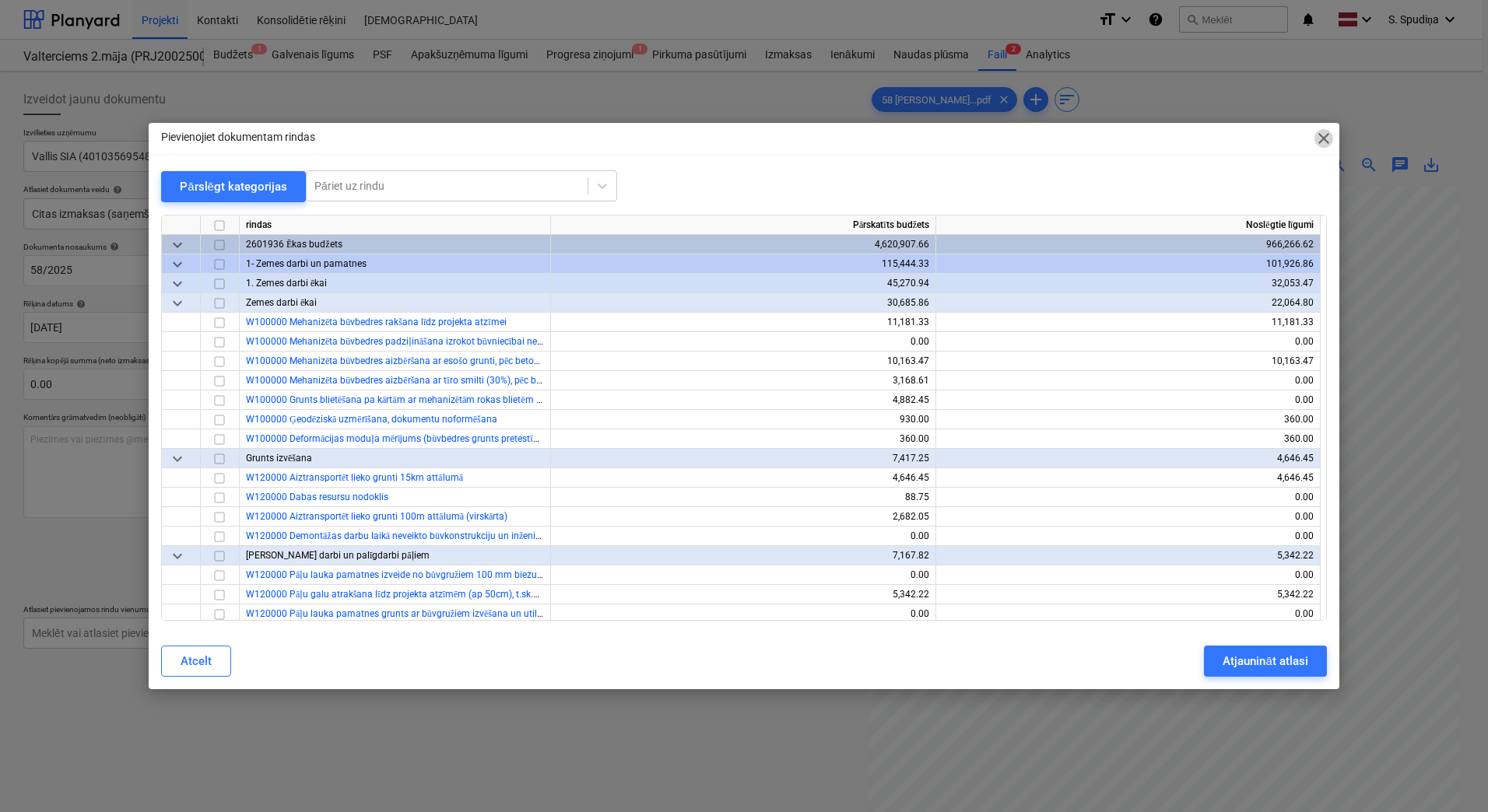
click at [1314, 132] on span "close" at bounding box center [1324, 138] width 19 height 19
